Goal: Task Accomplishment & Management: Use online tool/utility

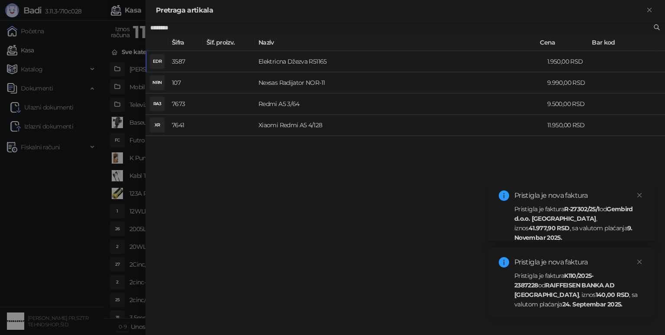
click at [215, 28] on input "********" at bounding box center [400, 28] width 501 height 10
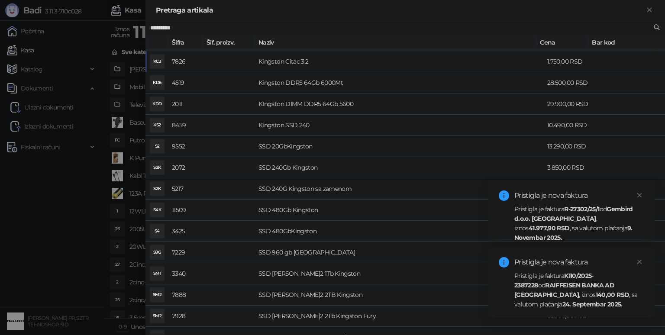
type input "********"
click at [569, 224] on strong "41.977,90 RSD" at bounding box center [548, 228] width 41 height 8
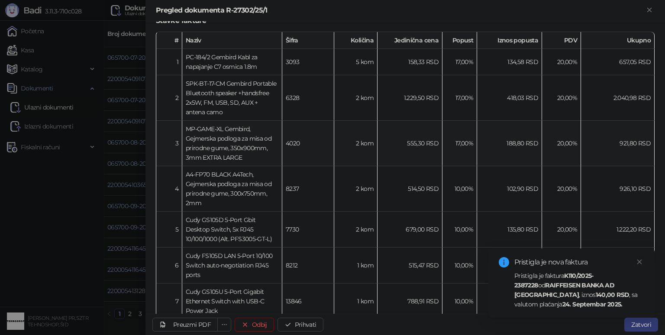
scroll to position [216, 0]
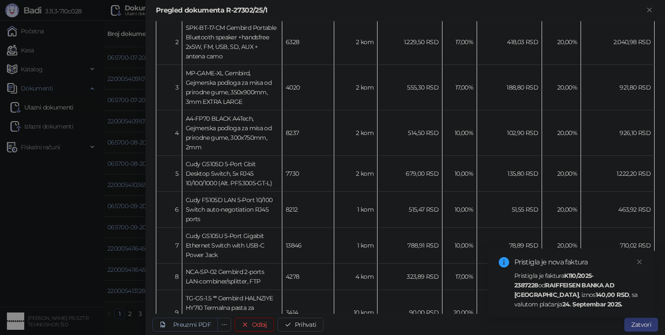
click at [183, 327] on div "Preuzmi PDF" at bounding box center [192, 325] width 38 height 8
click at [197, 320] on div "Preuzmi PDF" at bounding box center [184, 324] width 51 height 8
click at [646, 260] on div "Pristigla je nova faktura Pristigla je faktura K110/2025-2387228 od RAIFFEISEN …" at bounding box center [571, 282] width 166 height 69
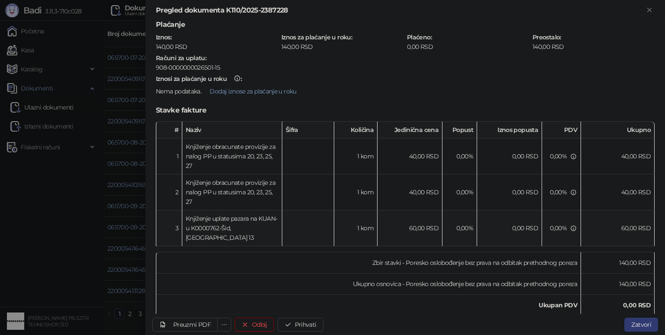
scroll to position [87, 0]
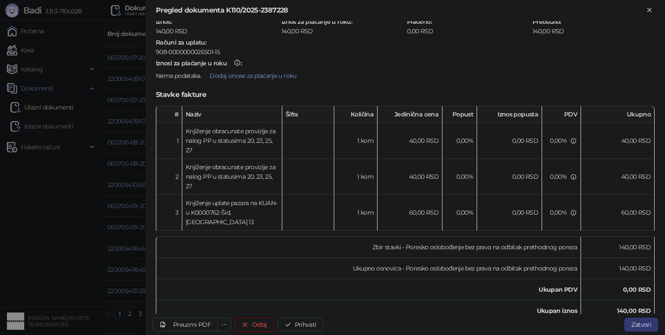
click at [647, 9] on icon "Zatvori" at bounding box center [649, 10] width 8 height 8
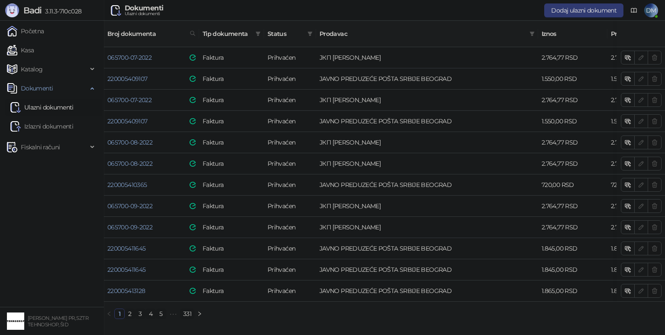
drag, startPoint x: 202, startPoint y: 306, endPoint x: 206, endPoint y: 302, distance: 5.5
click at [202, 305] on div "Broj dokumenta Tip dokumenta Status Prodavac Iznos Preostalo Datum [MEDICAL_DAT…" at bounding box center [384, 170] width 561 height 298
click at [33, 48] on link "Kasa" at bounding box center [20, 50] width 27 height 17
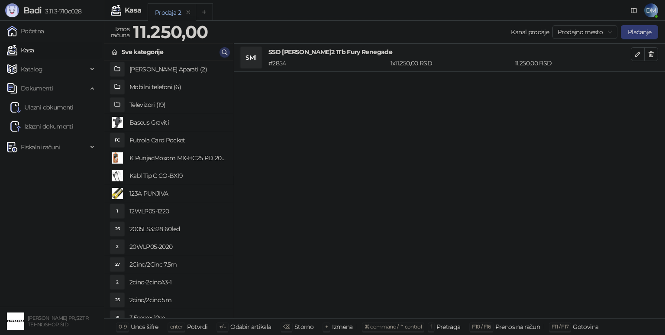
click at [221, 51] on icon "button" at bounding box center [224, 52] width 7 height 7
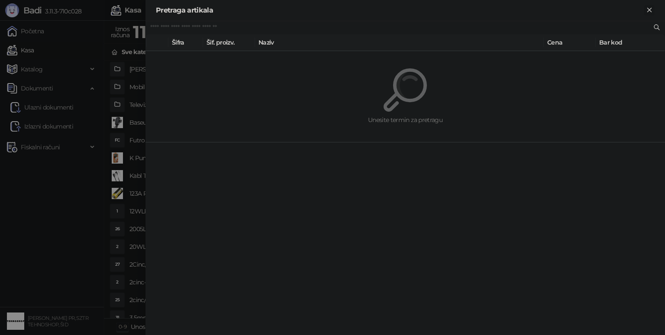
click at [649, 11] on icon "Zatvori" at bounding box center [649, 10] width 8 height 8
